Goal: Task Accomplishment & Management: Manage account settings

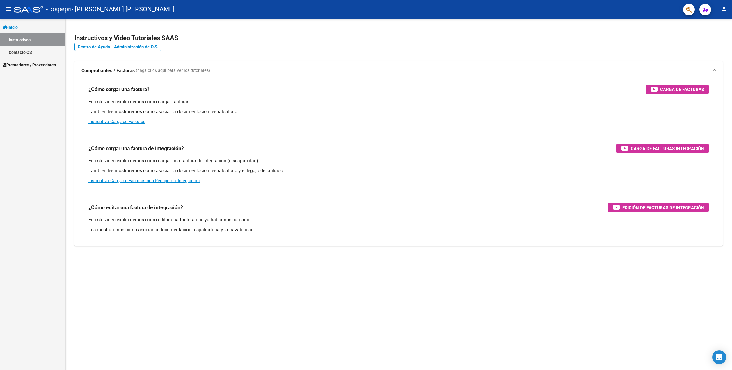
click at [35, 63] on span "Prestadores / Proveedores" at bounding box center [29, 65] width 53 height 6
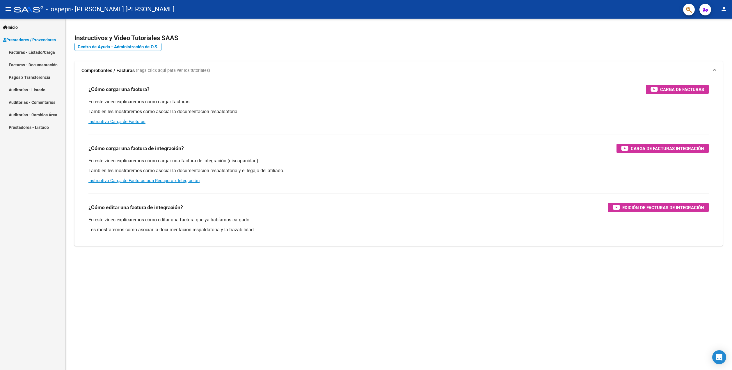
click at [29, 54] on link "Facturas - Listado/Carga" at bounding box center [32, 52] width 65 height 13
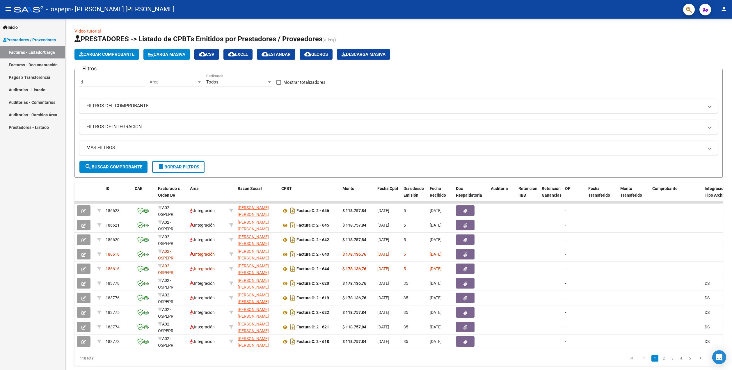
click at [726, 10] on mat-icon "person" at bounding box center [724, 9] width 7 height 7
click at [706, 35] on button "exit_to_app Salir" at bounding box center [712, 38] width 36 height 14
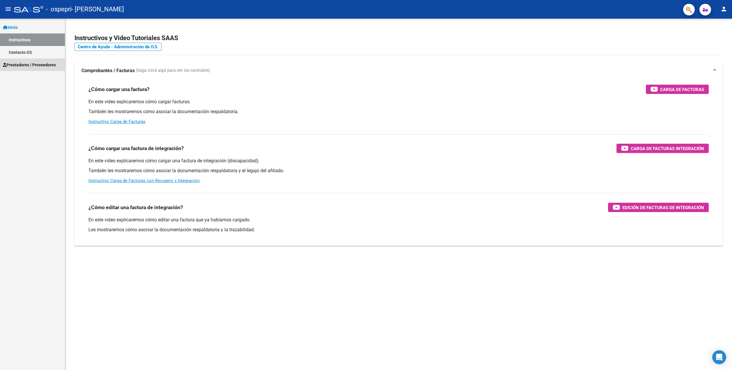
click at [43, 66] on span "Prestadores / Proveedores" at bounding box center [29, 65] width 53 height 6
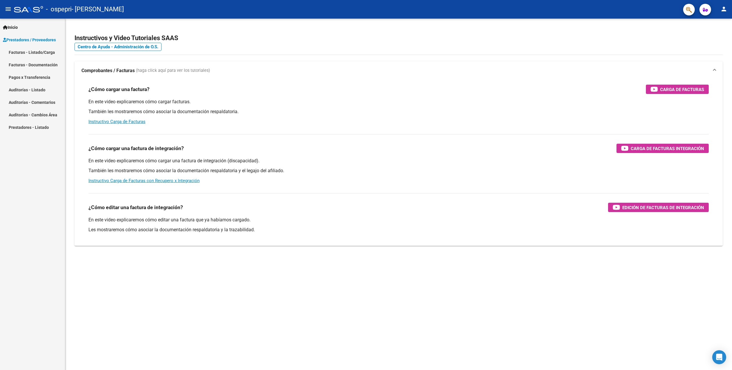
click at [31, 54] on link "Facturas - Listado/Carga" at bounding box center [32, 52] width 65 height 13
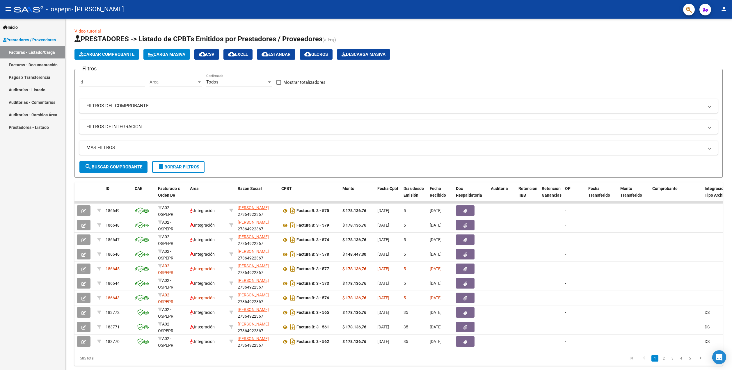
click at [720, 9] on button "person" at bounding box center [724, 9] width 12 height 12
click at [707, 38] on button "exit_to_app Salir" at bounding box center [712, 38] width 36 height 14
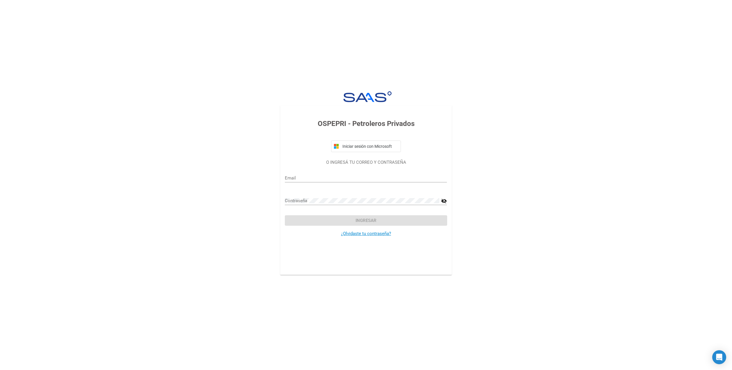
type input "[EMAIL_ADDRESS][DOMAIN_NAME]"
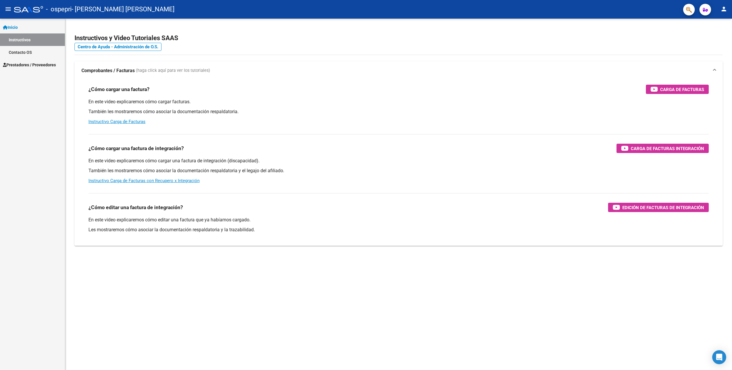
click at [35, 63] on span "Prestadores / Proveedores" at bounding box center [29, 65] width 53 height 6
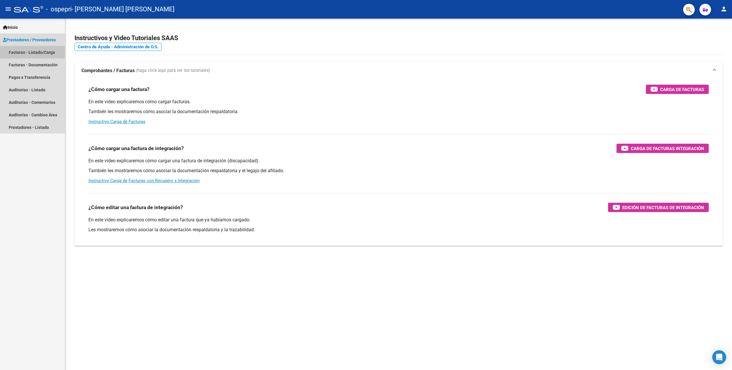
click at [35, 53] on link "Facturas - Listado/Carga" at bounding box center [32, 52] width 65 height 13
